Goal: Task Accomplishment & Management: Complete application form

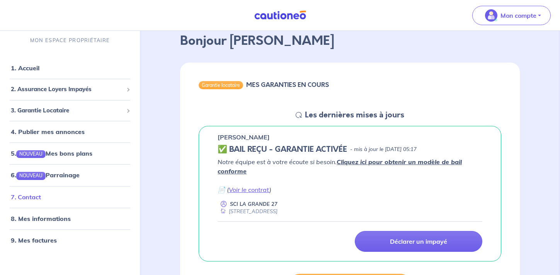
scroll to position [45, 0]
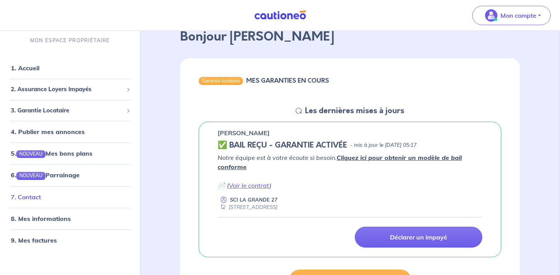
click at [41, 201] on link "7. Contact" at bounding box center [26, 197] width 30 height 8
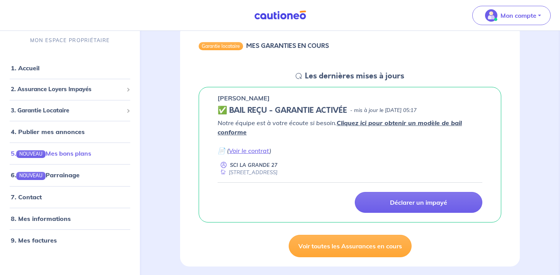
scroll to position [82, 0]
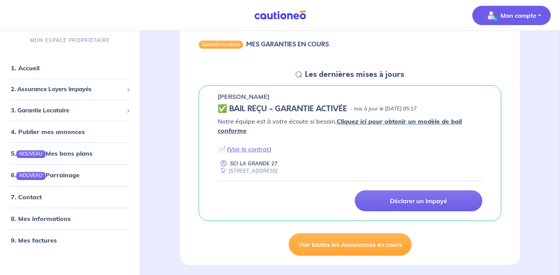
click at [498, 18] on span "Mon compte" at bounding box center [509, 15] width 54 height 12
click at [185, 170] on div "Marra DRAME ✅ BAIL REÇU - GARANTIE ACTIVÉE - mis à jour le 10 août 2025 à 05:17…" at bounding box center [350, 153] width 340 height 136
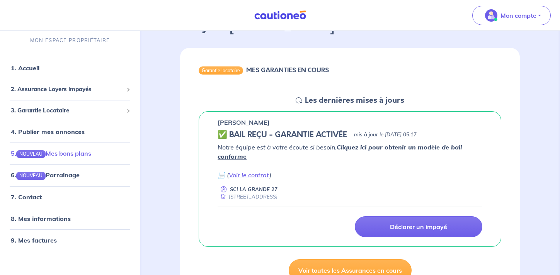
scroll to position [0, 0]
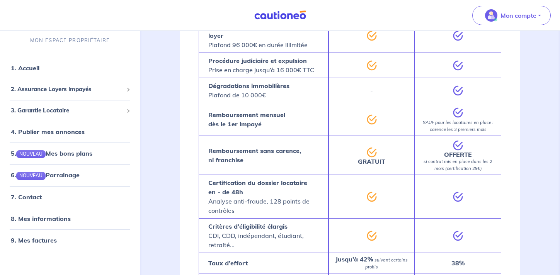
scroll to position [577, 0]
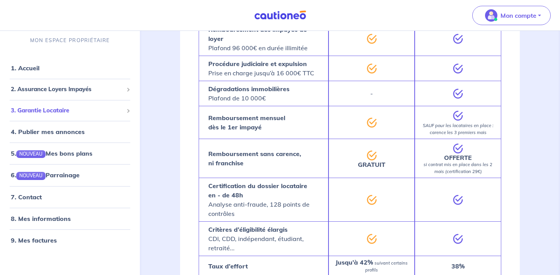
click at [89, 111] on span "3. Garantie Locataire" at bounding box center [67, 110] width 112 height 9
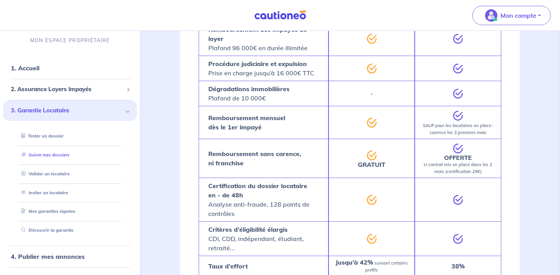
click at [63, 156] on link "Suivre mes dossiers" at bounding box center [43, 154] width 51 height 5
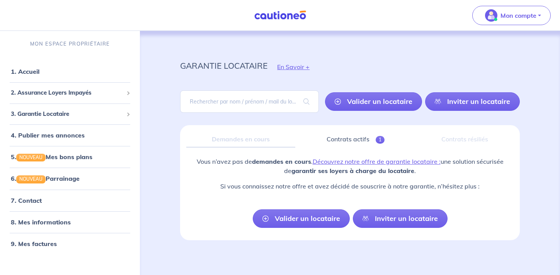
scroll to position [3, 0]
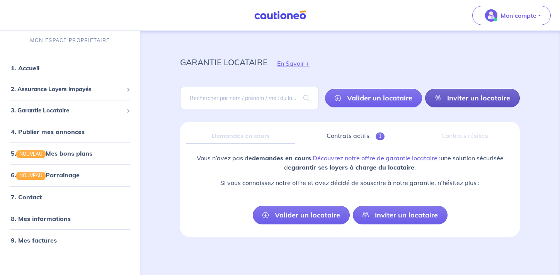
click at [463, 94] on link "Inviter un locataire" at bounding box center [472, 98] width 95 height 19
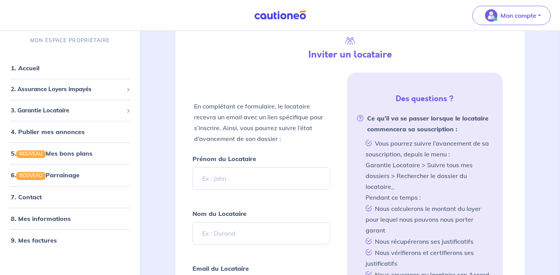
scroll to position [125, 0]
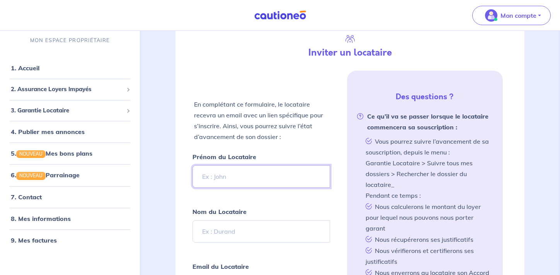
click at [244, 178] on input "Prénom du Locataire" at bounding box center [260, 176] width 137 height 22
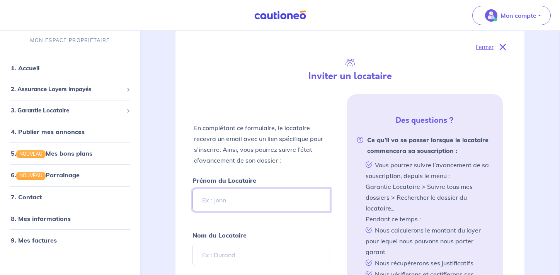
scroll to position [0, 0]
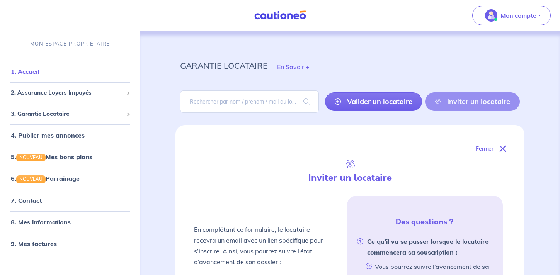
click at [39, 75] on link "1. Accueil" at bounding box center [25, 72] width 28 height 8
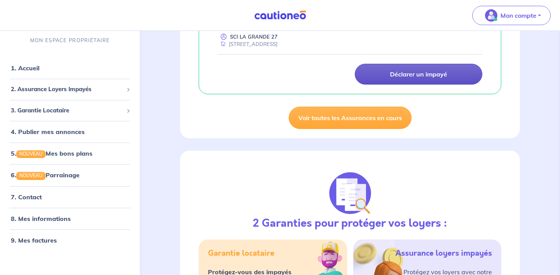
scroll to position [240, 0]
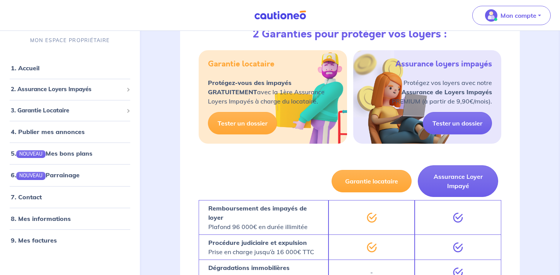
scroll to position [396, 0]
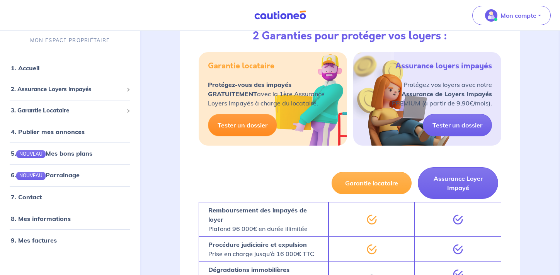
click at [265, 122] on link "Tester un dossier" at bounding box center [242, 125] width 69 height 22
